Goal: Information Seeking & Learning: Learn about a topic

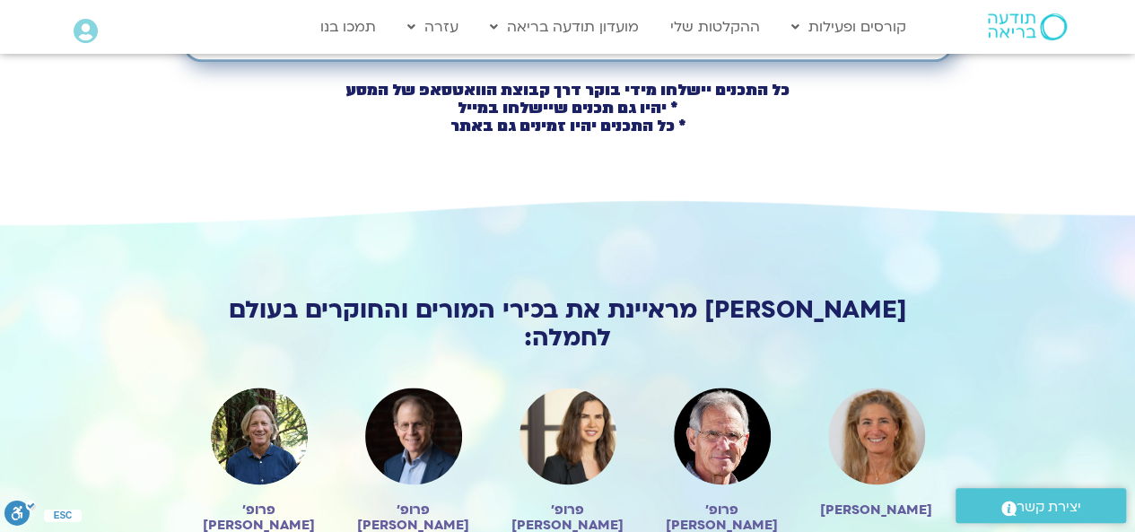
scroll to position [1134, 0]
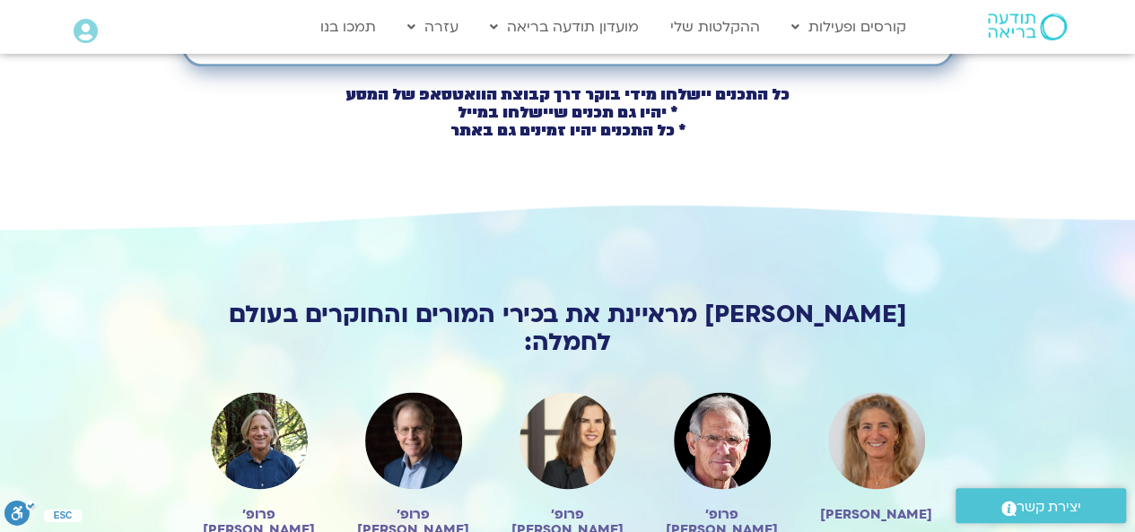
click at [1014, 25] on img at bounding box center [1026, 26] width 79 height 27
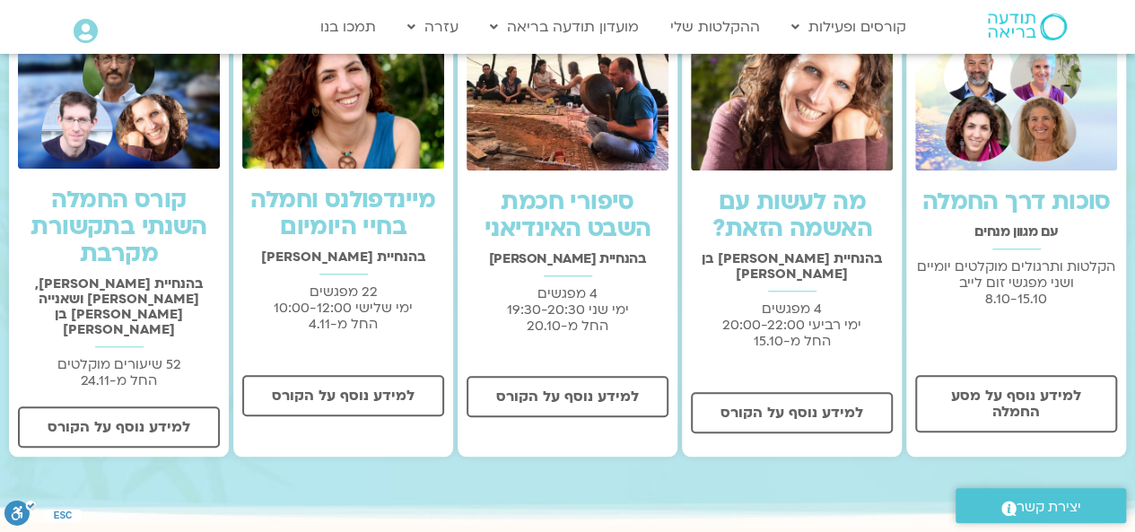
scroll to position [610, 0]
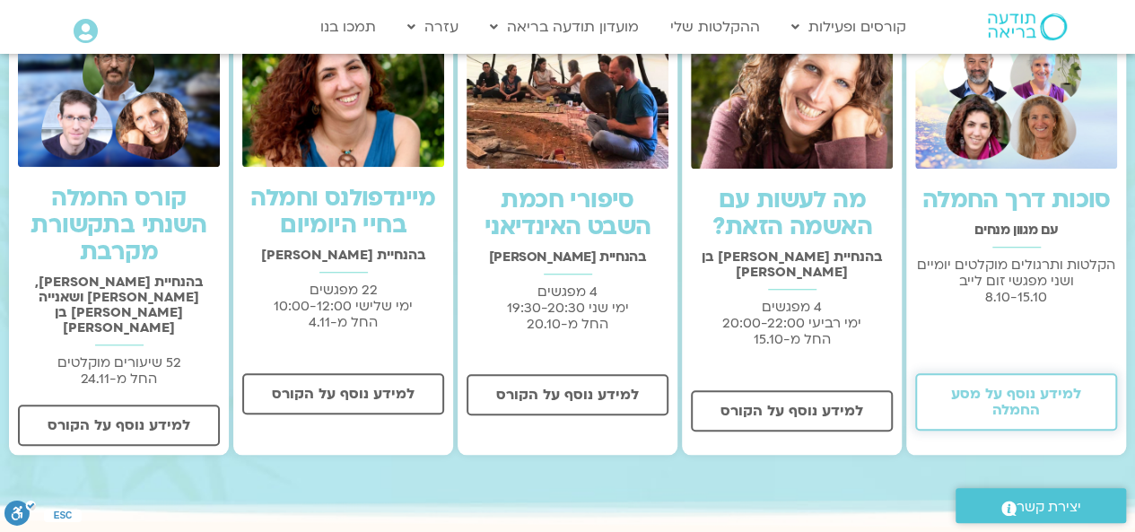
click at [1015, 383] on link "למידע נוסף על מסע החמלה" at bounding box center [1016, 401] width 202 height 57
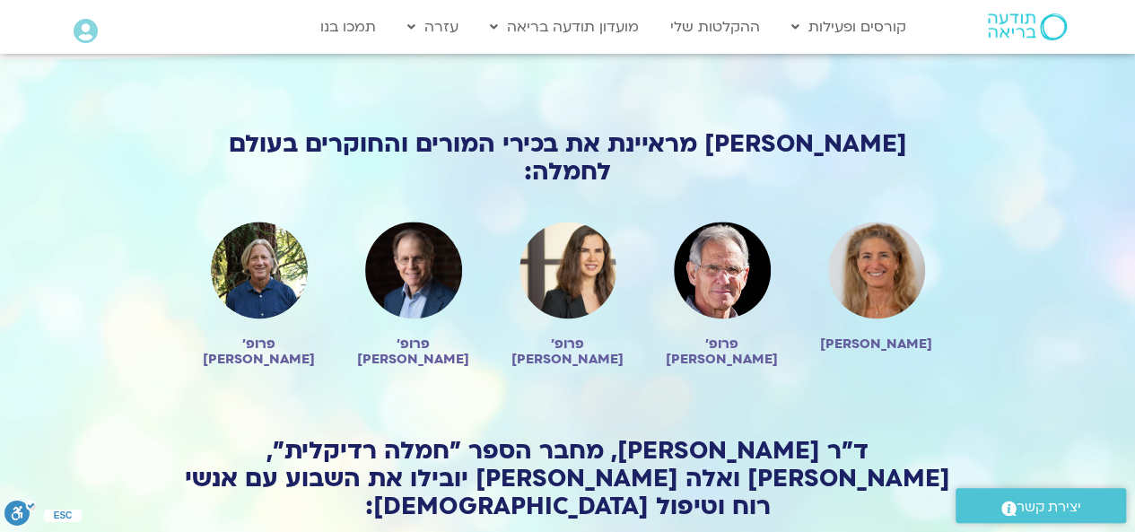
scroll to position [1307, 0]
